Goal: Navigation & Orientation: Find specific page/section

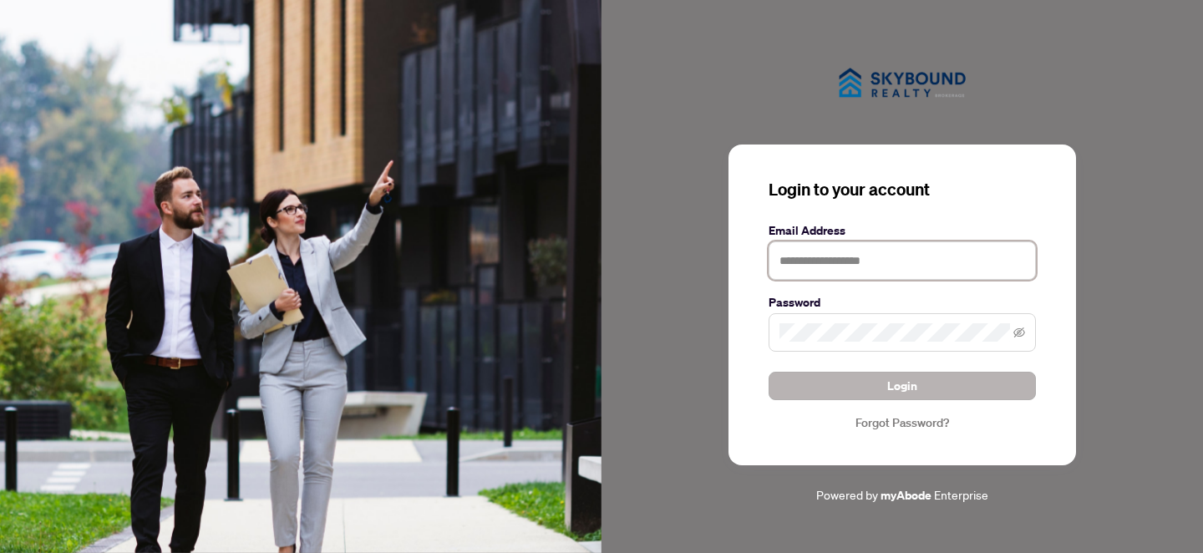
type input "**********"
click at [907, 384] on span "Login" at bounding box center [902, 385] width 30 height 27
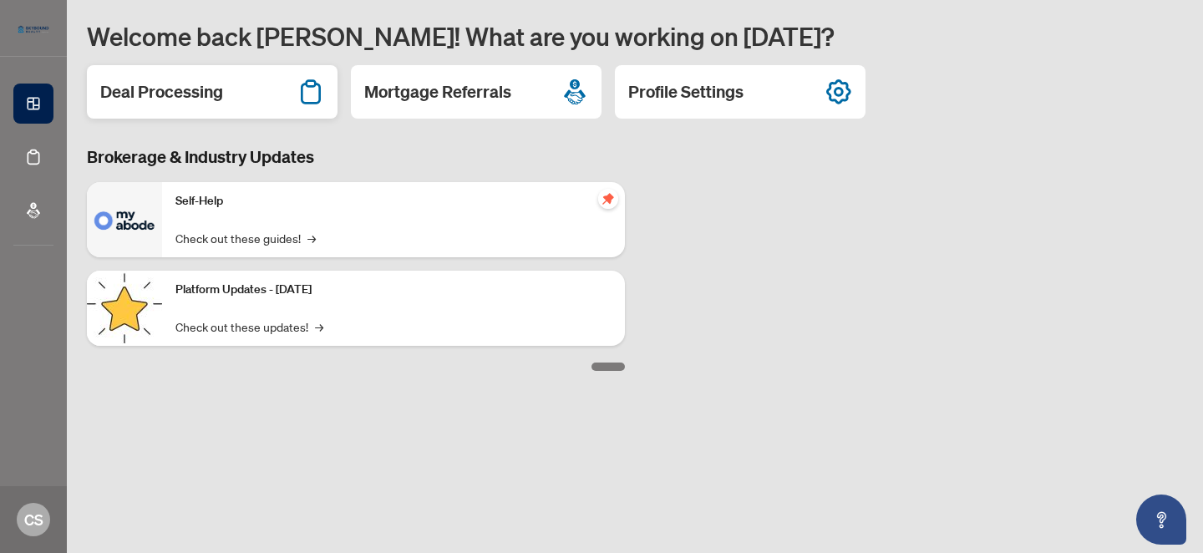
click at [205, 90] on h2 "Deal Processing" at bounding box center [161, 91] width 123 height 23
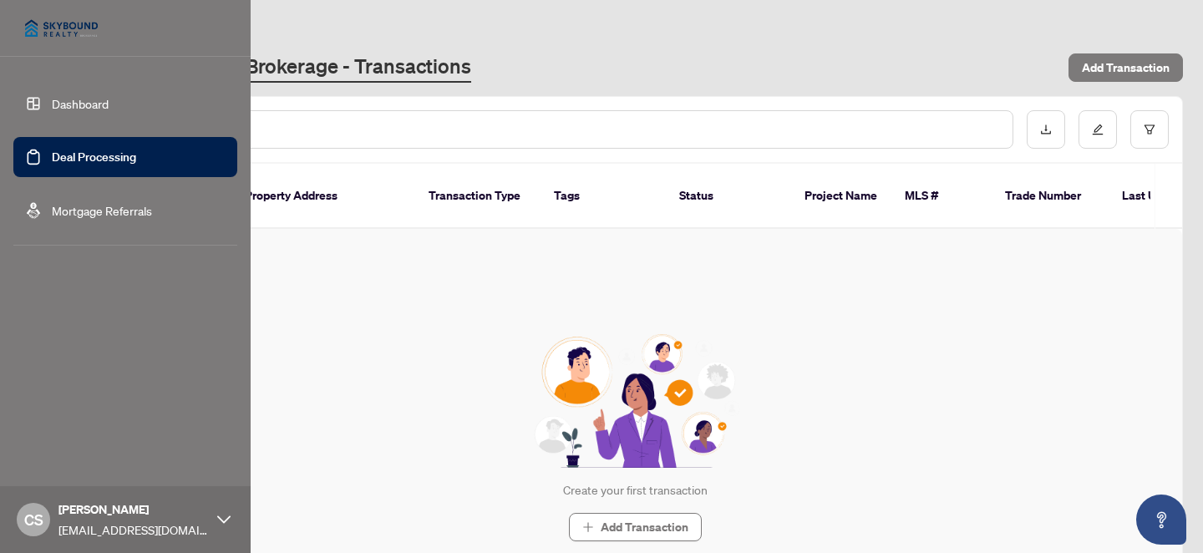
click at [63, 99] on link "Dashboard" at bounding box center [80, 103] width 57 height 15
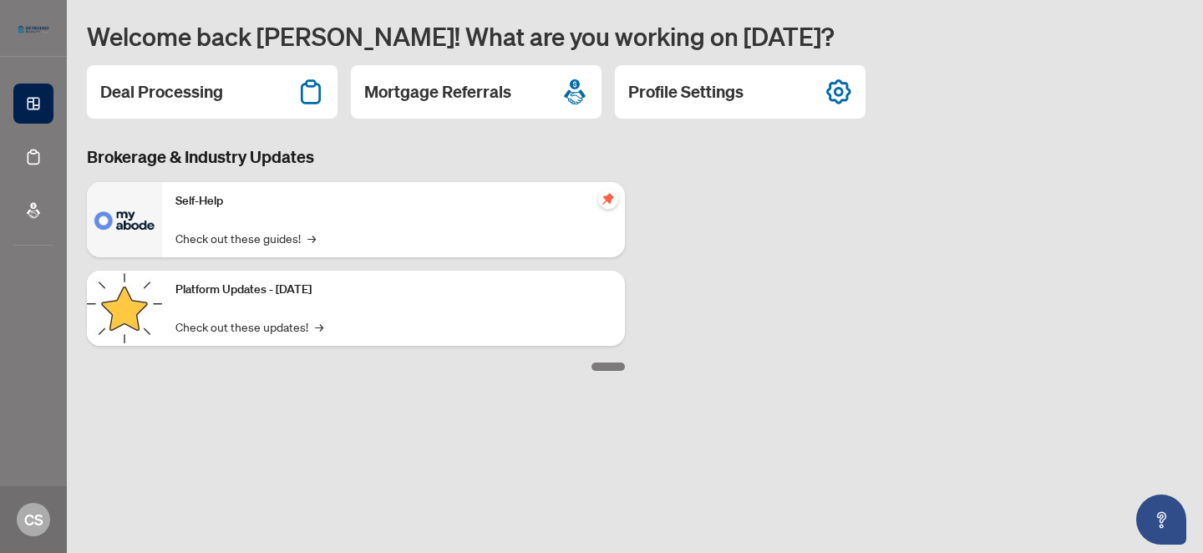
click at [606, 362] on div at bounding box center [607, 366] width 33 height 8
drag, startPoint x: 606, startPoint y: 362, endPoint x: 599, endPoint y: 418, distance: 55.5
click at [596, 423] on main "Welcome back [PERSON_NAME]! What are you working on [DATE]? Deal Processing Mor…" at bounding box center [635, 276] width 1136 height 553
click at [615, 365] on div at bounding box center [607, 366] width 33 height 8
drag, startPoint x: 615, startPoint y: 365, endPoint x: 693, endPoint y: 357, distance: 79.0
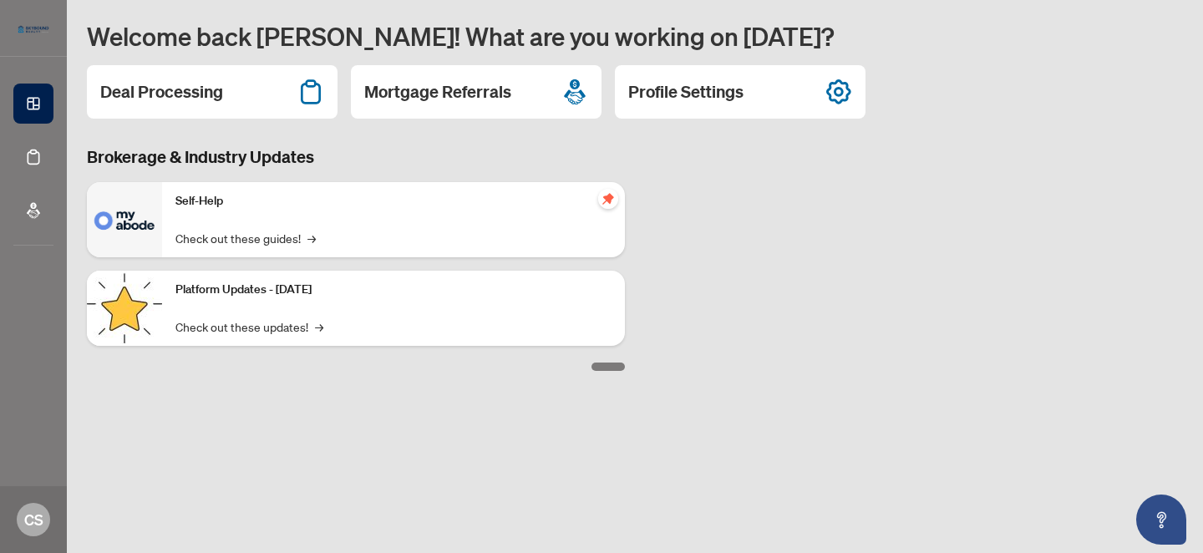
click at [693, 357] on div "Brokerage & Industry Updates Self-Help Check out these guides! → Platform Updat…" at bounding box center [635, 258] width 1116 height 226
